Goal: Task Accomplishment & Management: Manage account settings

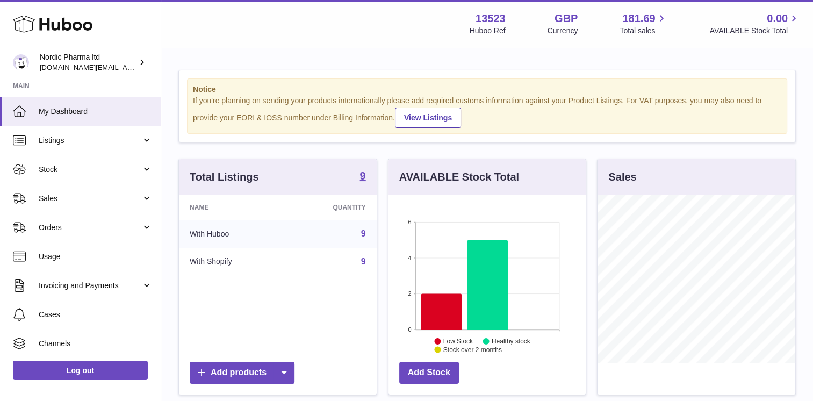
scroll to position [168, 200]
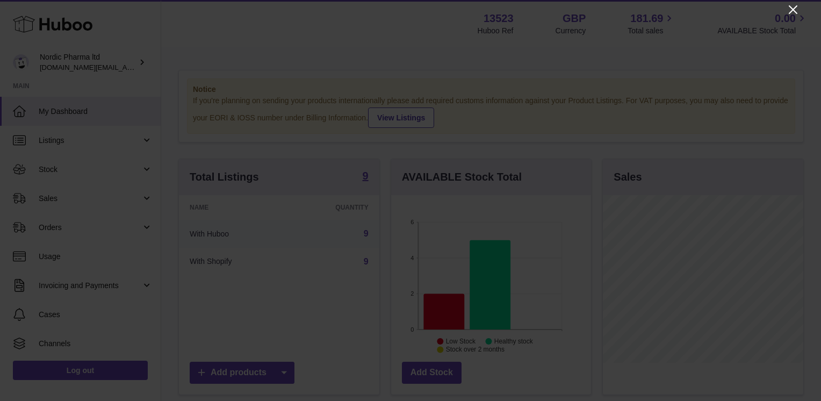
click at [792, 5] on icon "Close" at bounding box center [792, 9] width 13 height 13
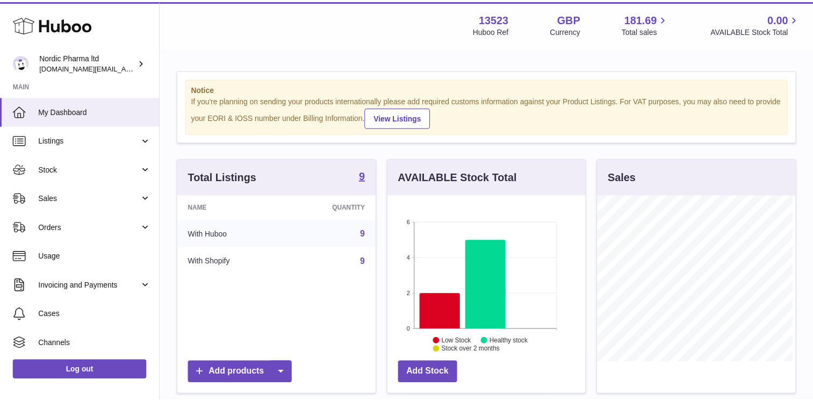
scroll to position [536913, 536883]
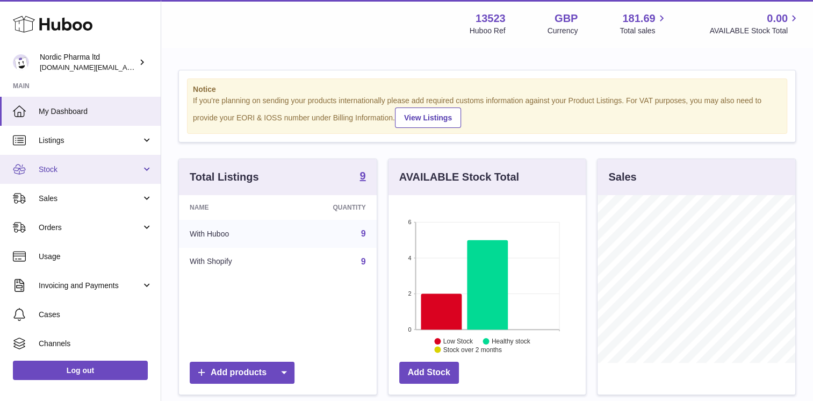
click at [116, 176] on link "Stock" at bounding box center [80, 169] width 161 height 29
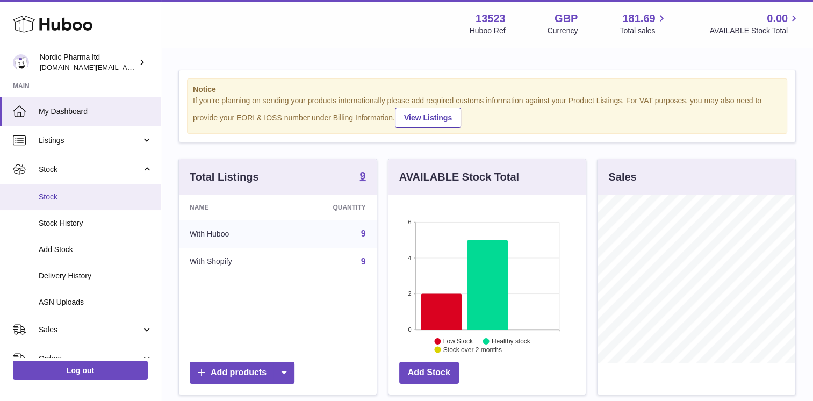
click at [107, 200] on span "Stock" at bounding box center [96, 197] width 114 height 10
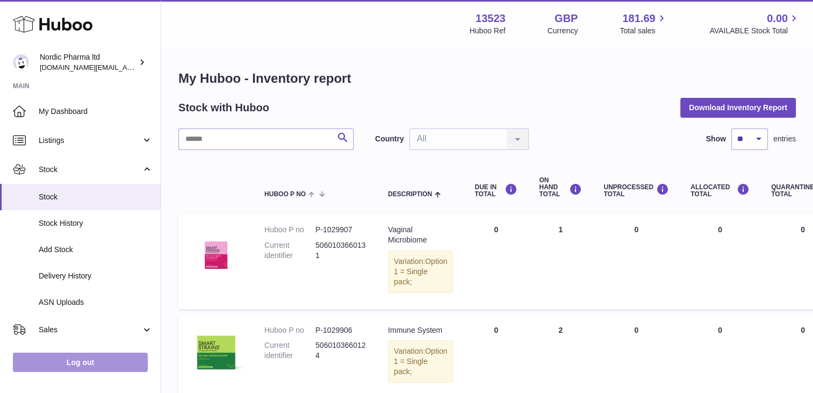
click at [114, 371] on link "Log out" at bounding box center [80, 361] width 135 height 19
